Goal: Task Accomplishment & Management: Manage account settings

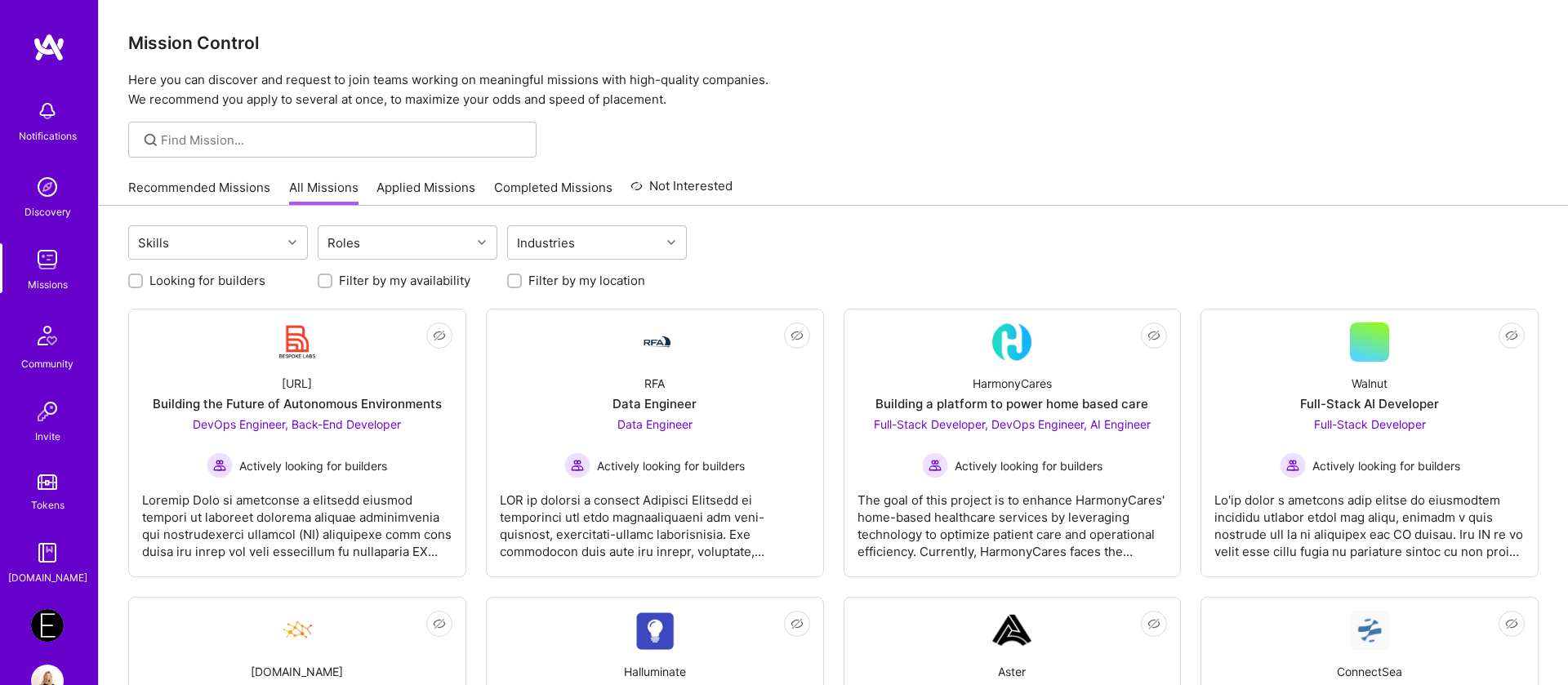
click at [45, 612] on img at bounding box center [47, 625] width 33 height 33
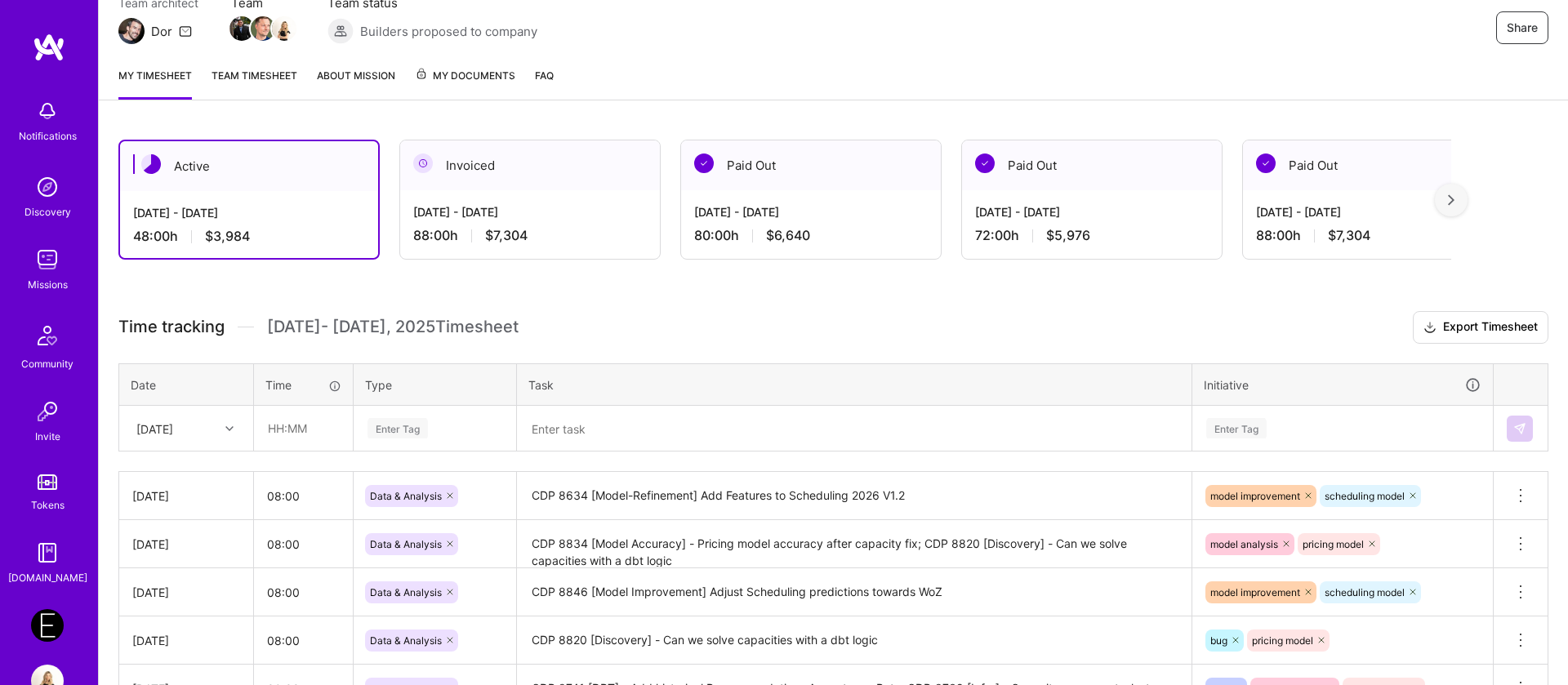
scroll to position [45, 0]
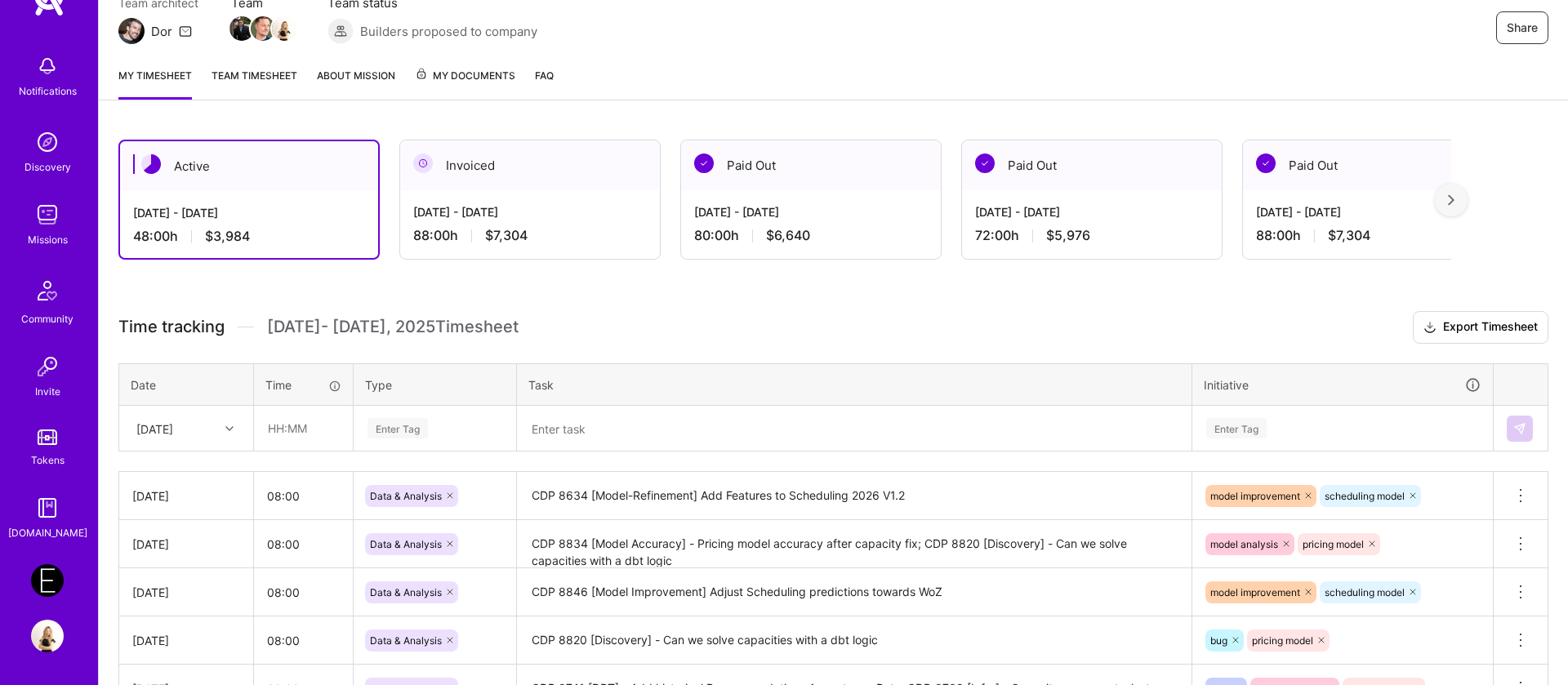
click at [50, 656] on div "Notifications Discovery Missions Community Invite Tokens [DOMAIN_NAME] Endeavor…" at bounding box center [49, 342] width 98 height 685
click at [50, 652] on div "Notifications Discovery Missions Community Invite Tokens [DOMAIN_NAME] Endeavor…" at bounding box center [49, 342] width 98 height 685
click at [466, 74] on span "My Documents" at bounding box center [465, 76] width 101 height 18
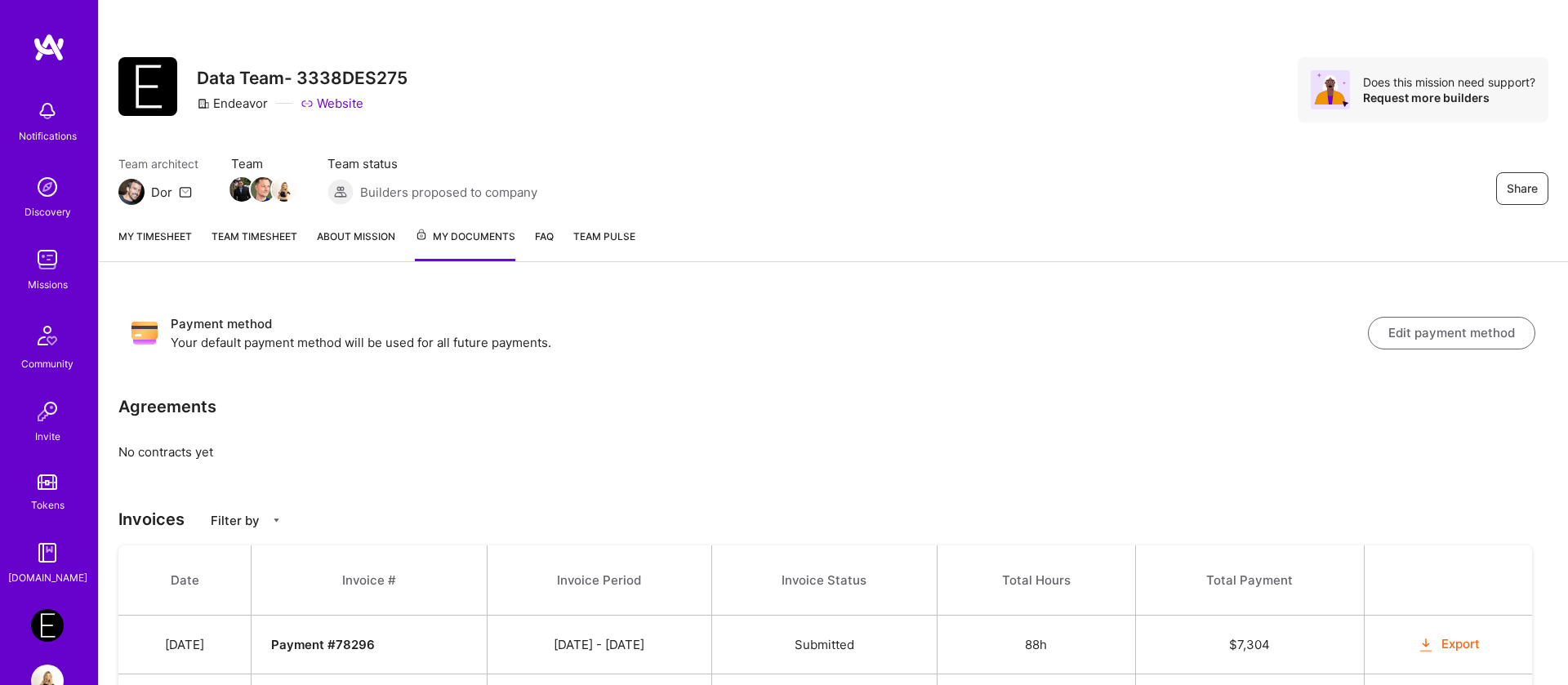
click at [1410, 335] on button "Edit payment method" at bounding box center [1451, 333] width 167 height 33
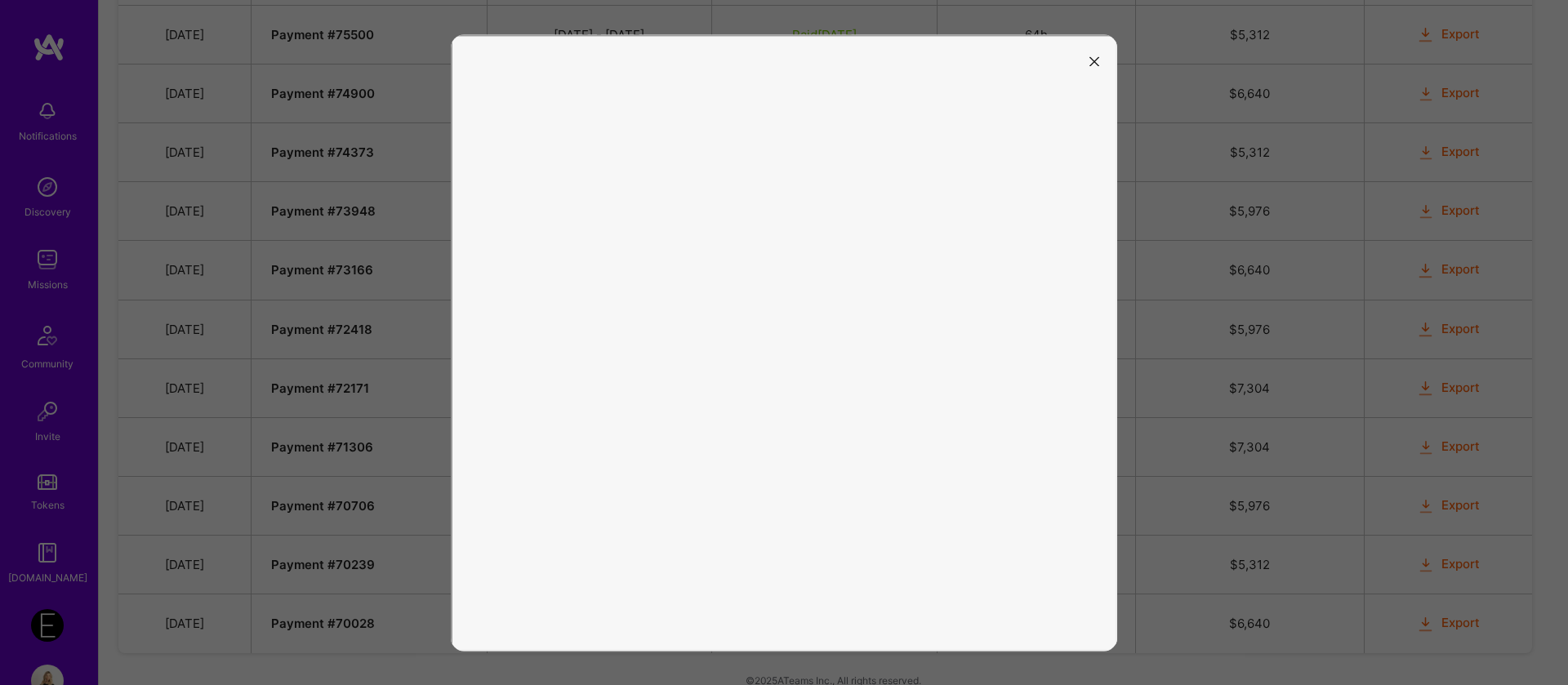
scroll to position [928, 0]
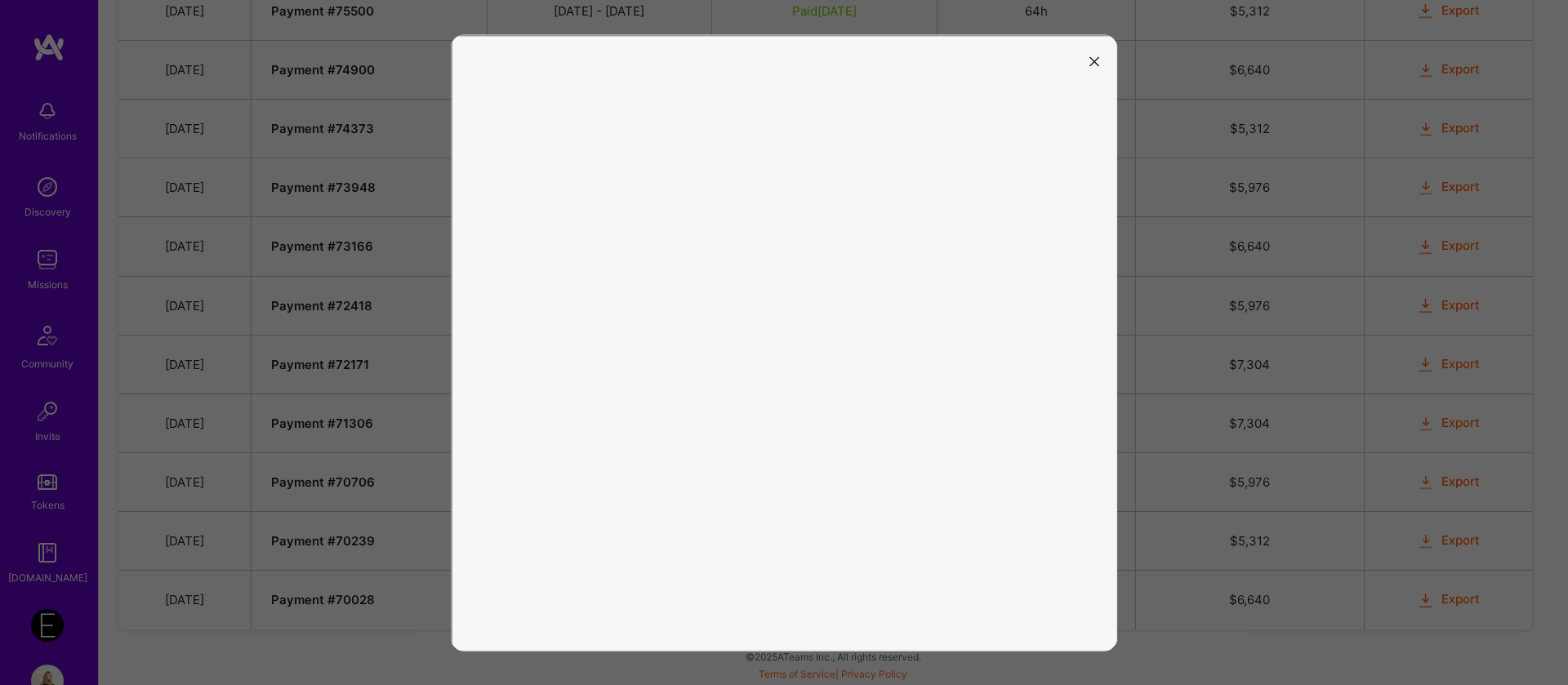
click at [1100, 65] on button "modal" at bounding box center [1095, 61] width 19 height 27
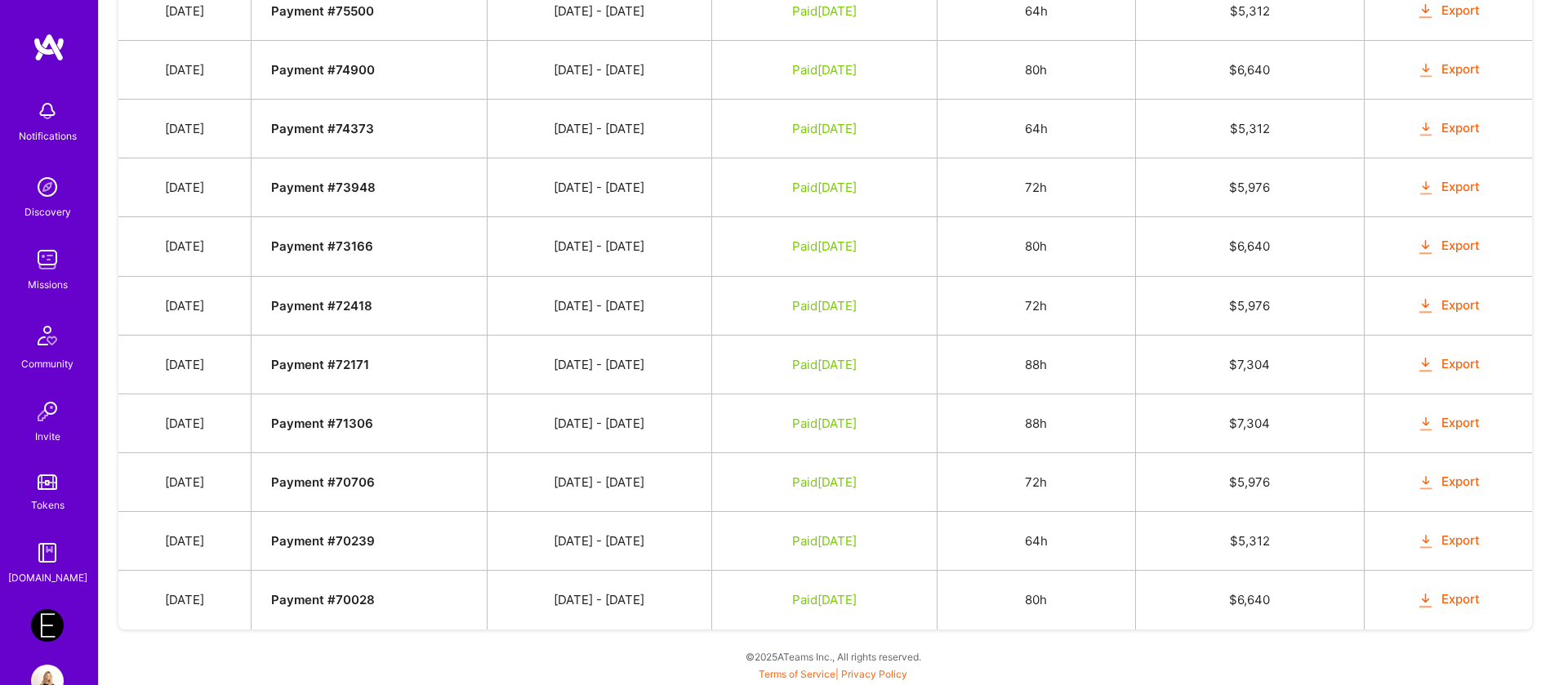
scroll to position [0, 0]
